Goal: Check status: Check status

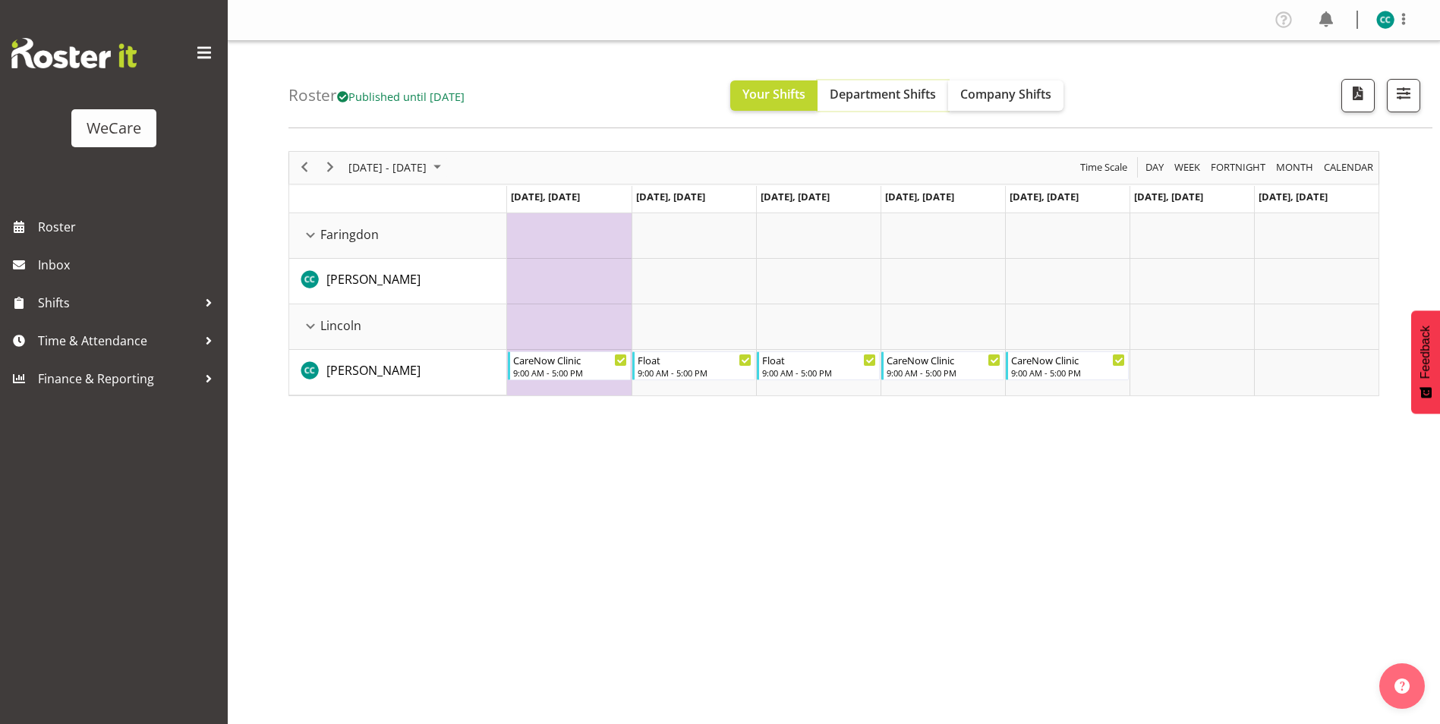
click at [911, 102] on span "Department Shifts" at bounding box center [883, 94] width 106 height 17
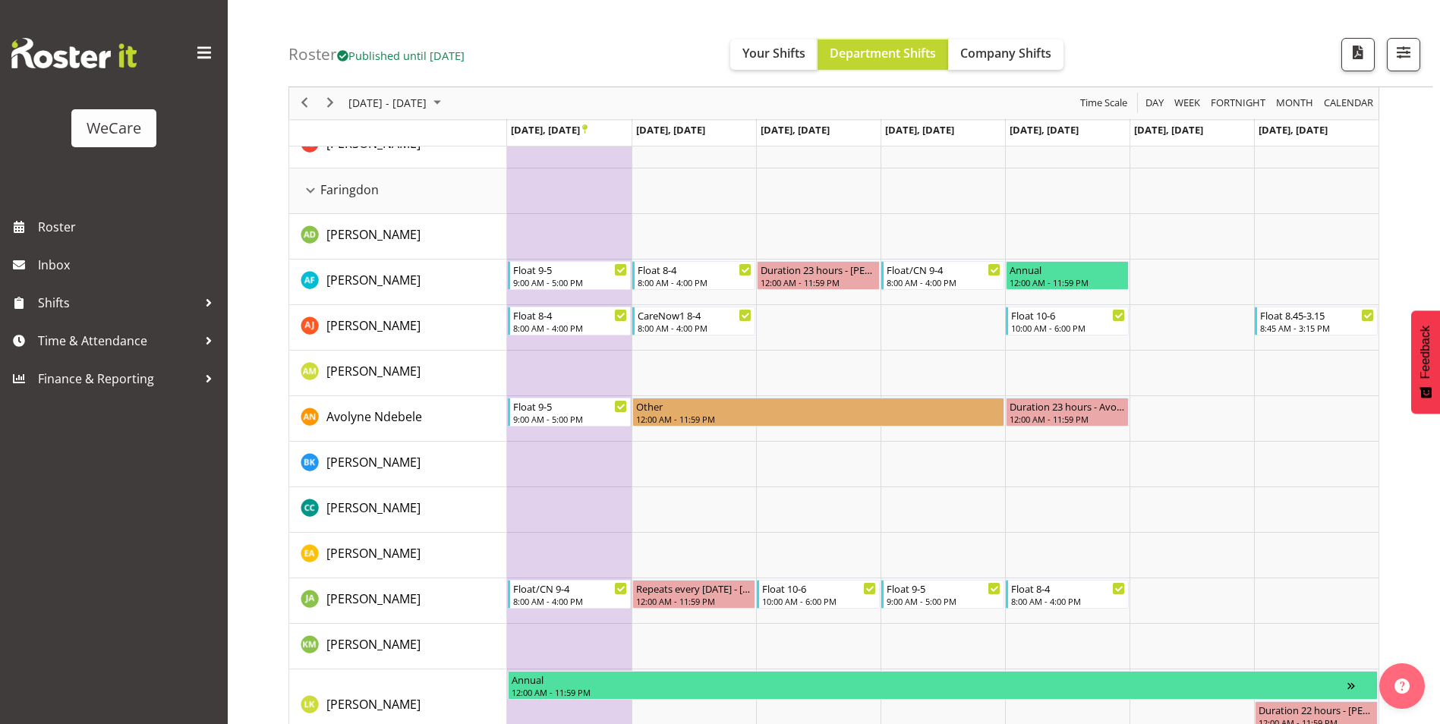
scroll to position [531, 0]
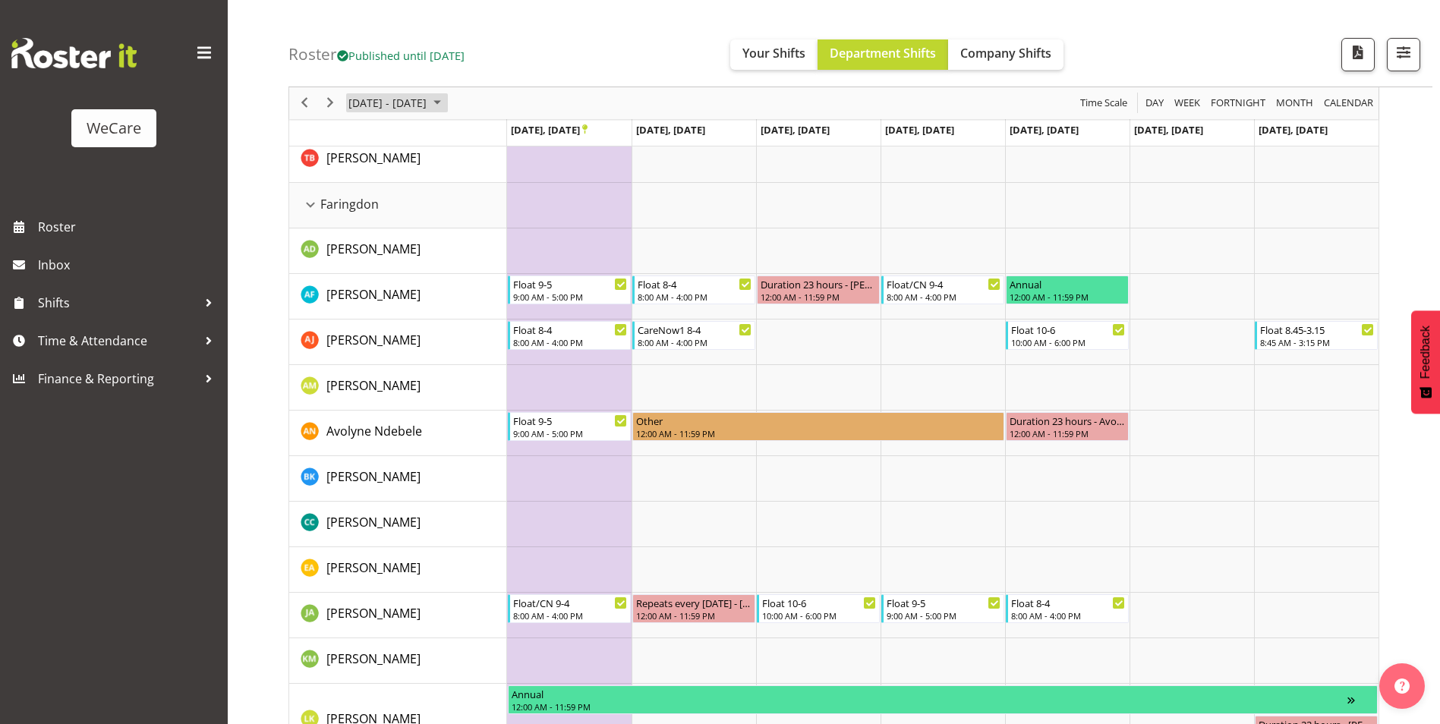
click at [428, 96] on span "[DATE] - [DATE]" at bounding box center [387, 103] width 81 height 19
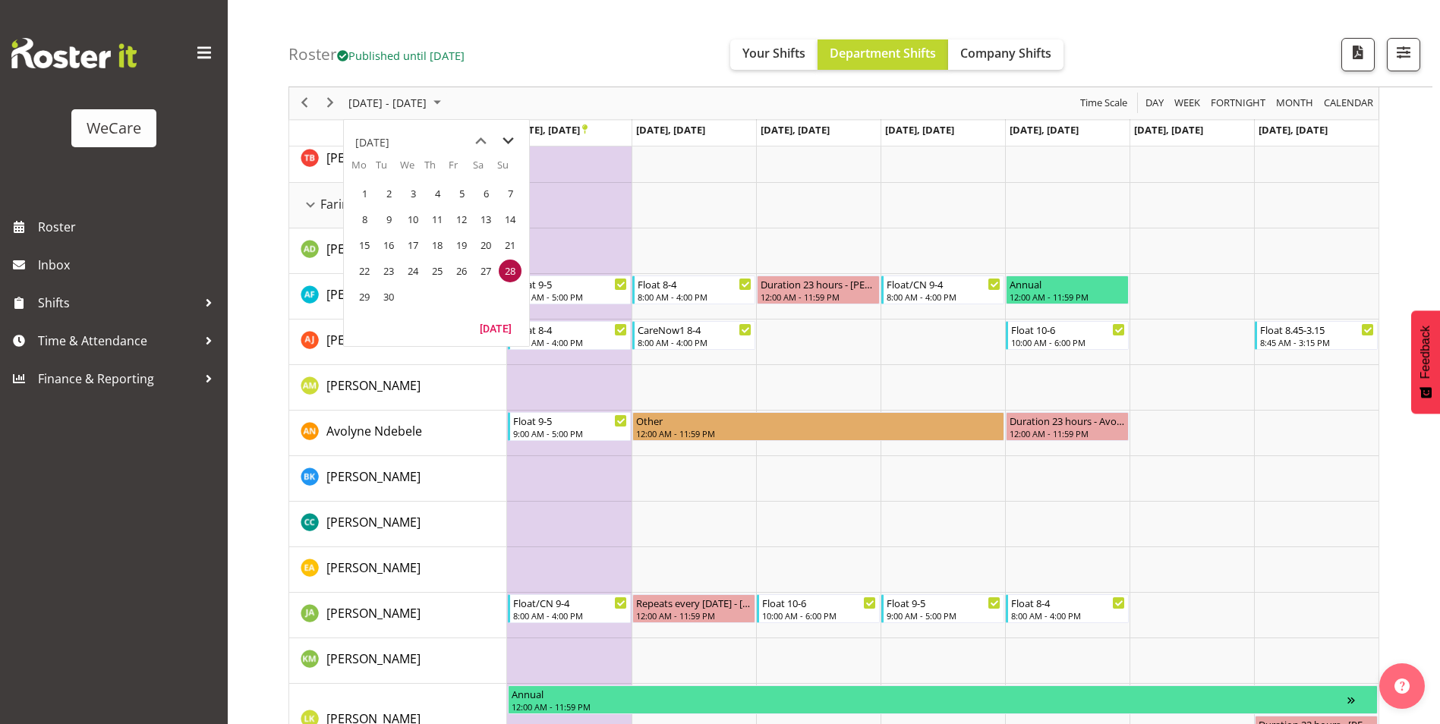
click at [512, 139] on span "next month" at bounding box center [508, 141] width 27 height 27
click at [442, 218] on span "9" at bounding box center [437, 219] width 23 height 23
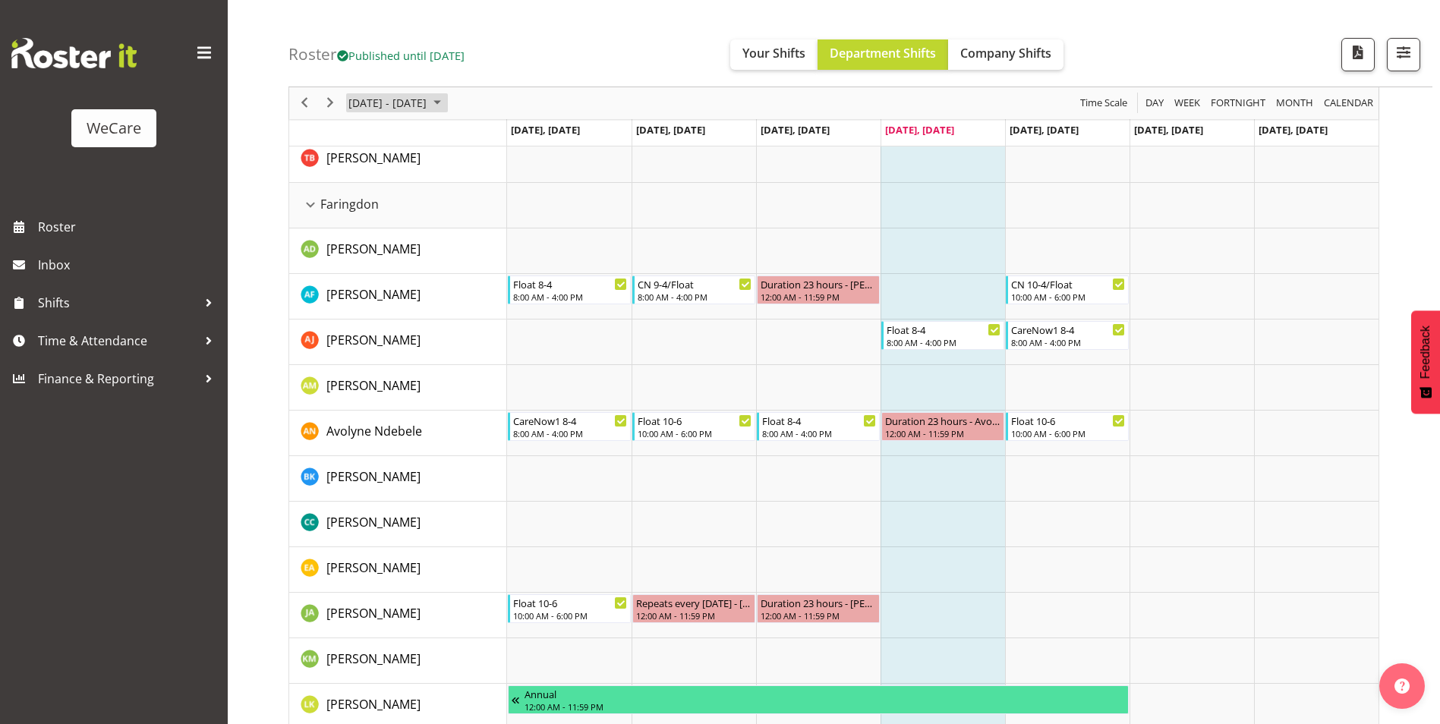
click at [408, 104] on span "[DATE] - [DATE]" at bounding box center [387, 103] width 81 height 19
drag, startPoint x: 356, startPoint y: 248, endPoint x: 459, endPoint y: 256, distance: 102.8
click at [356, 248] on span "13" at bounding box center [364, 245] width 23 height 23
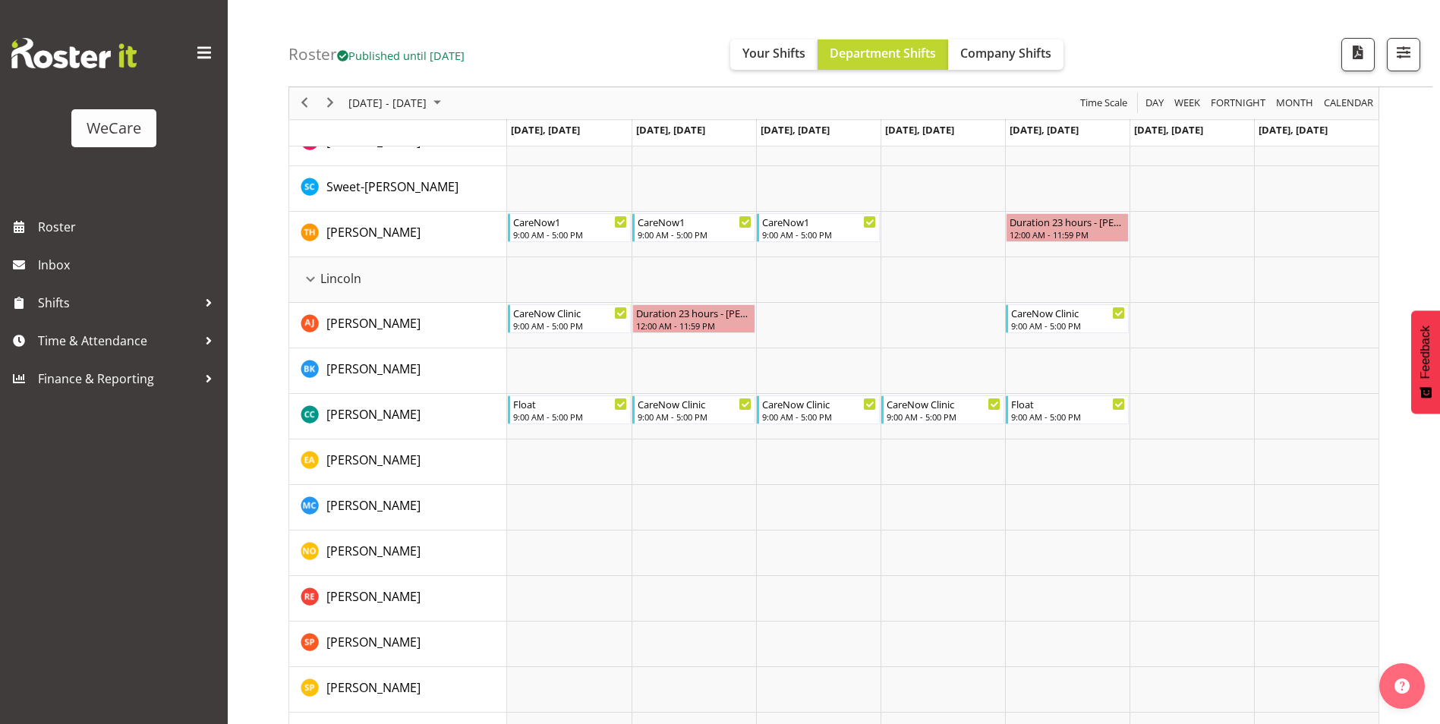
scroll to position [2429, 0]
